Goal: Task Accomplishment & Management: Complete application form

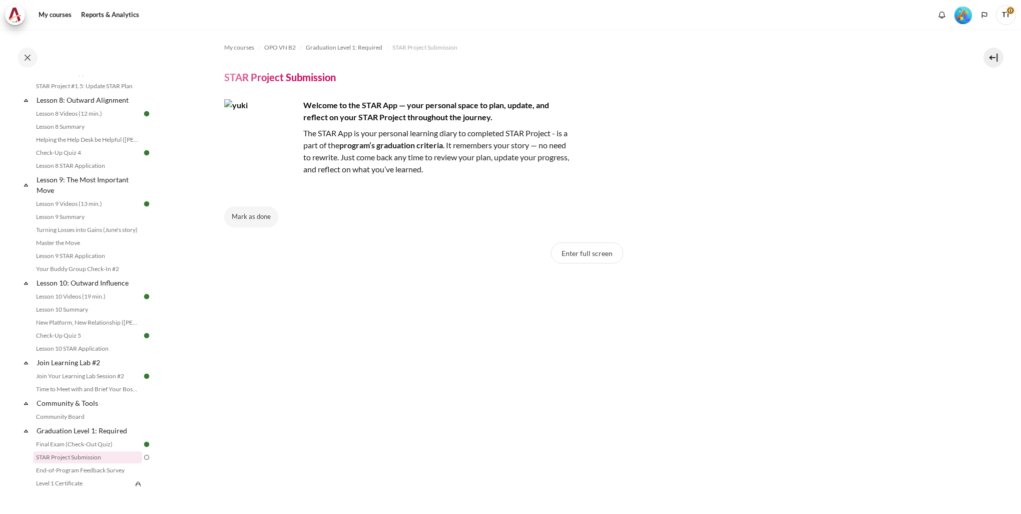
scroll to position [871, 0]
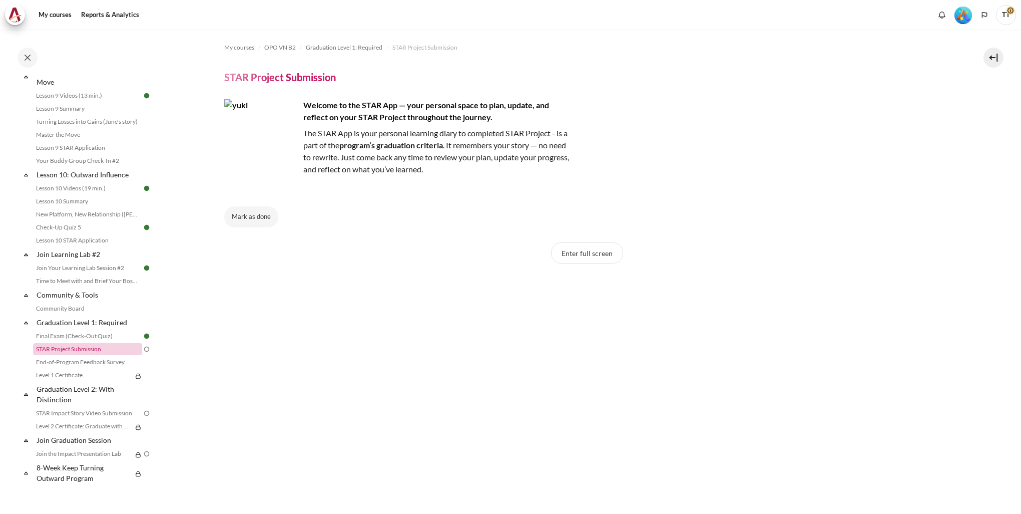
click at [88, 297] on link "STAR Project Submission" at bounding box center [87, 349] width 109 height 12
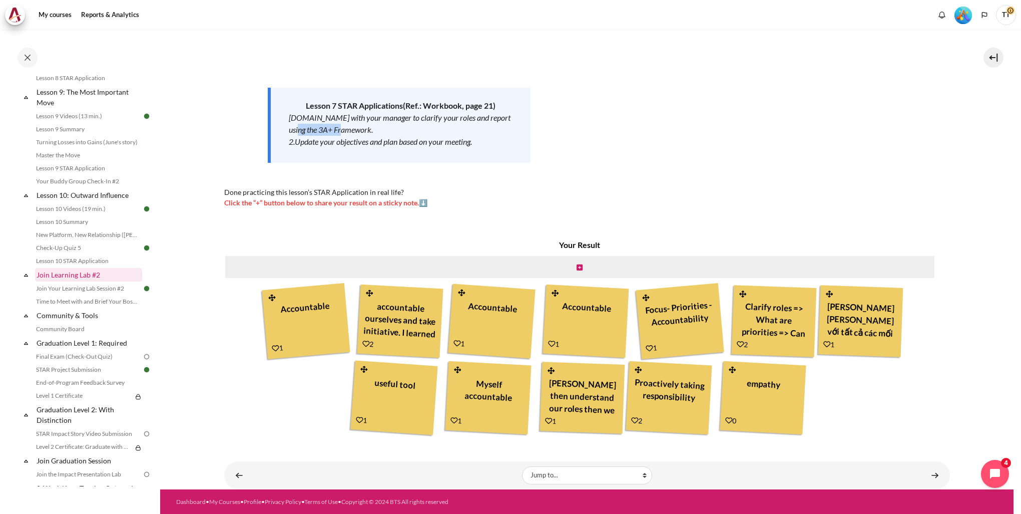
scroll to position [1005, 0]
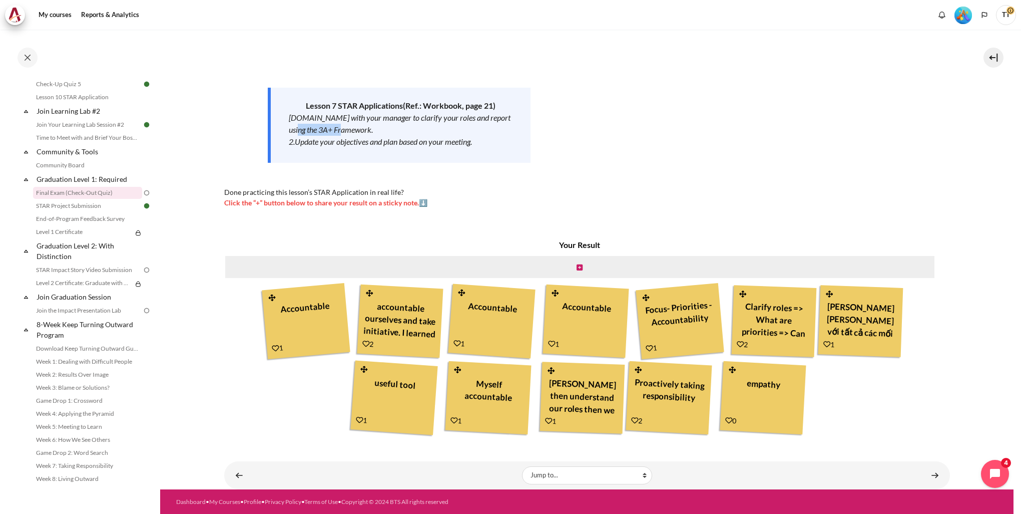
click at [95, 199] on link "Final Exam (Check-Out Quiz)" at bounding box center [87, 193] width 109 height 12
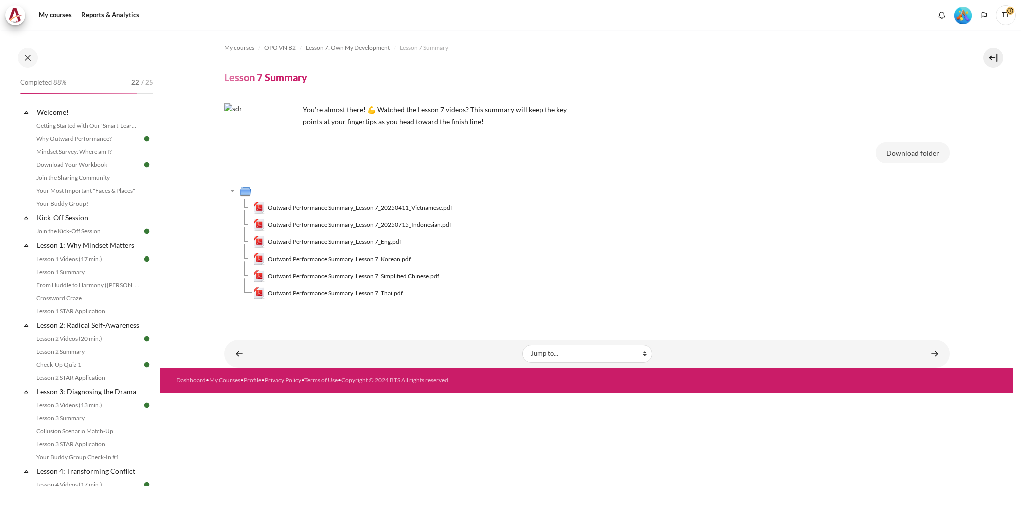
scroll to position [501, 0]
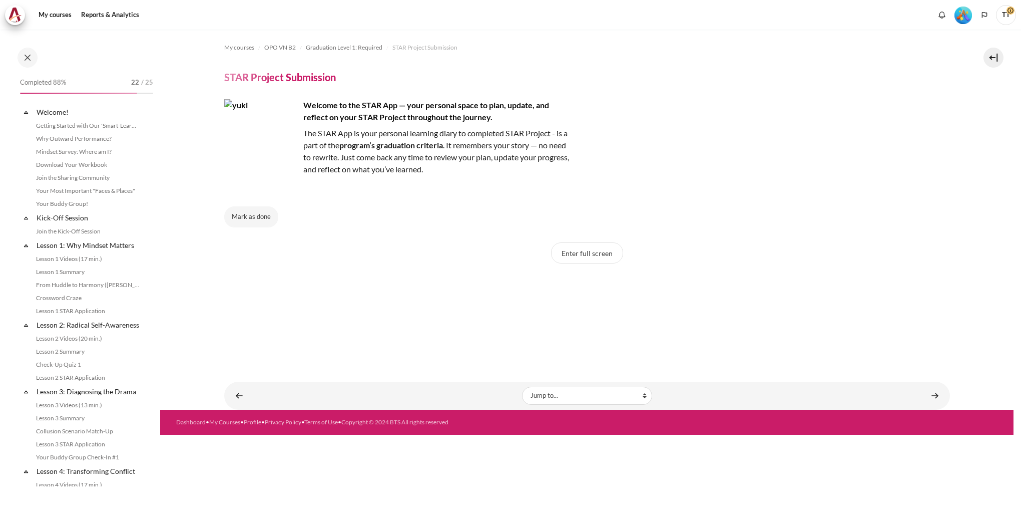
scroll to position [871, 0]
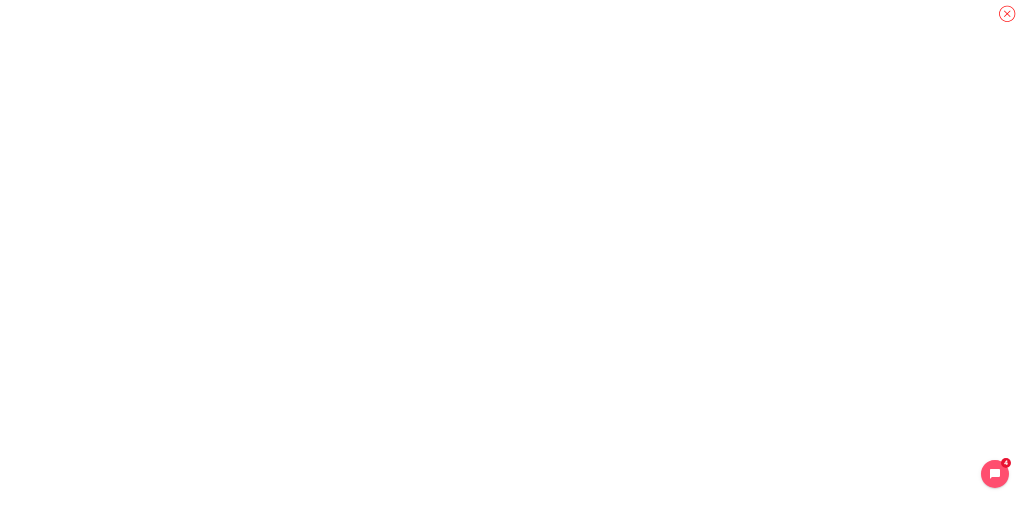
click at [1008, 21] on icon "Content" at bounding box center [1008, 14] width 18 height 18
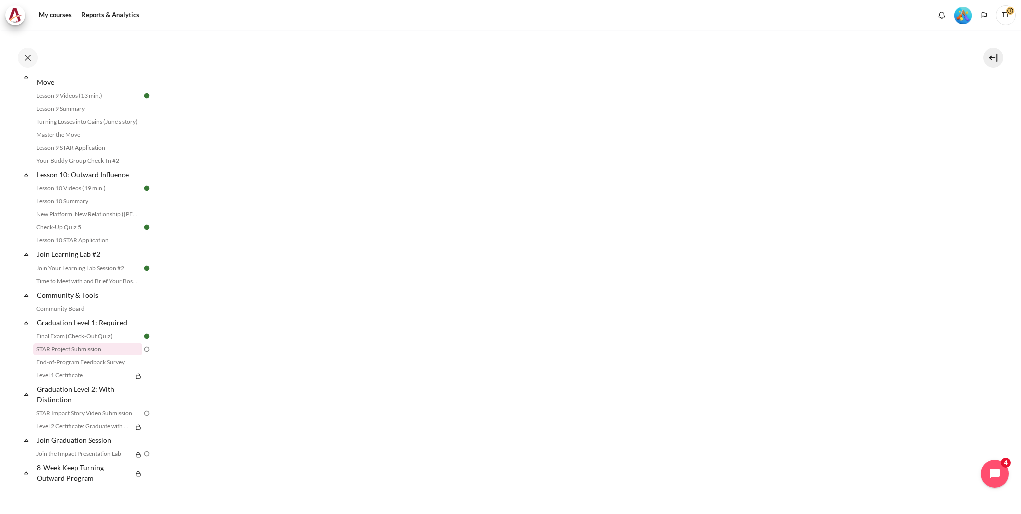
scroll to position [0, 0]
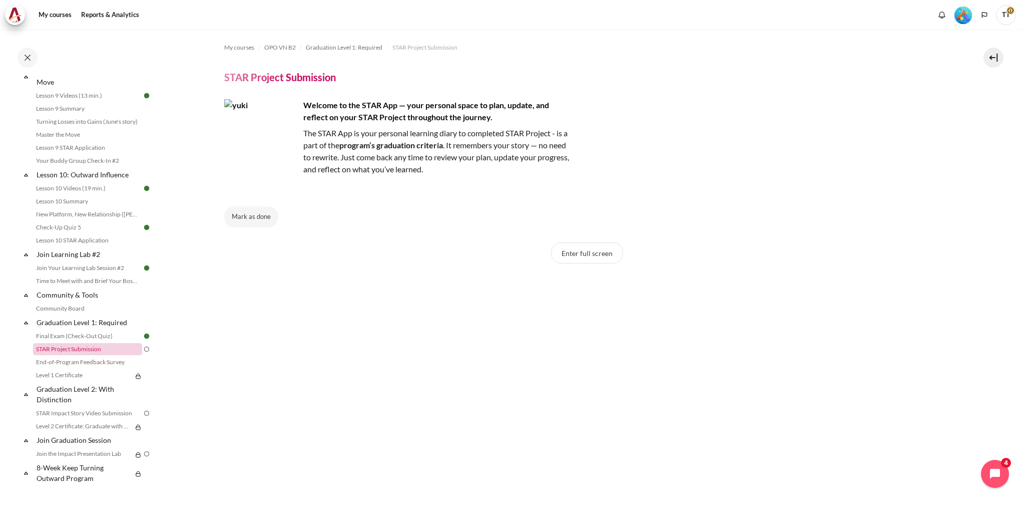
click at [90, 346] on link "STAR Project Submission" at bounding box center [87, 349] width 109 height 12
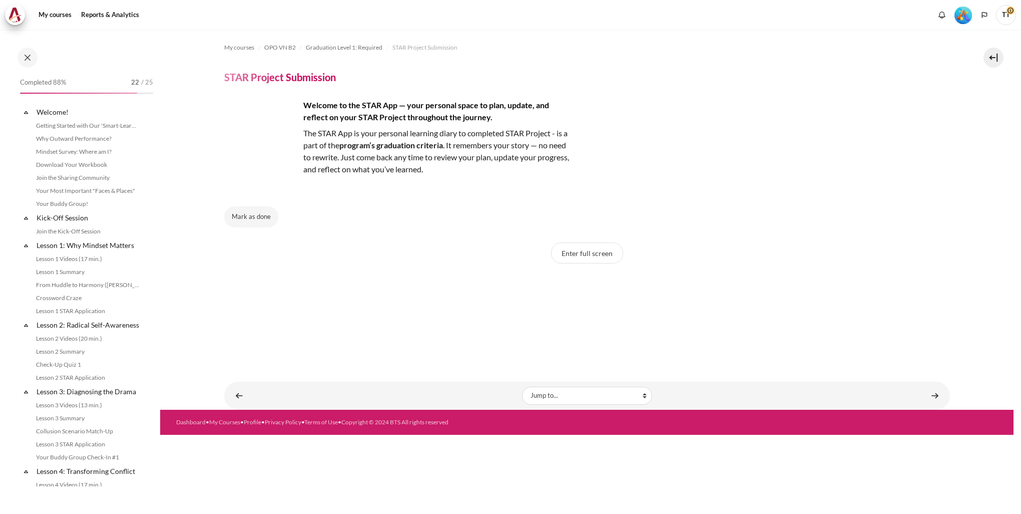
scroll to position [871, 0]
